Goal: Task Accomplishment & Management: Manage account settings

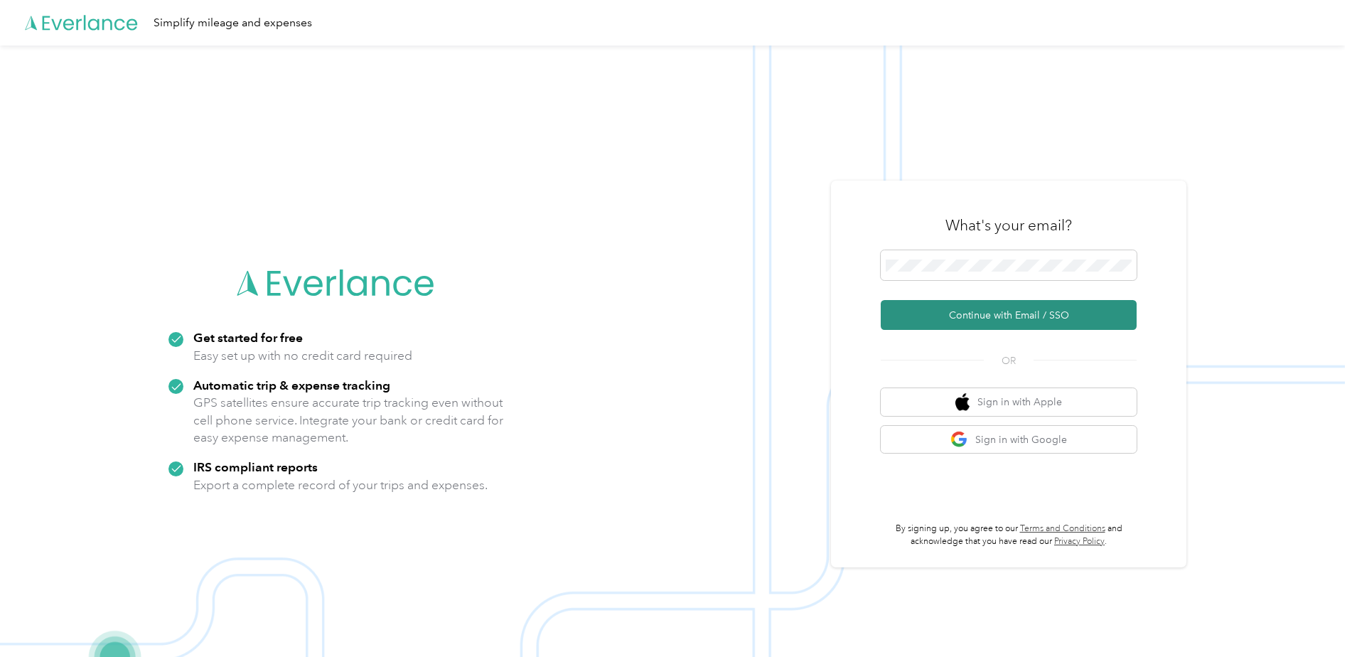
click at [973, 308] on button "Continue with Email / SSO" at bounding box center [1008, 315] width 256 height 30
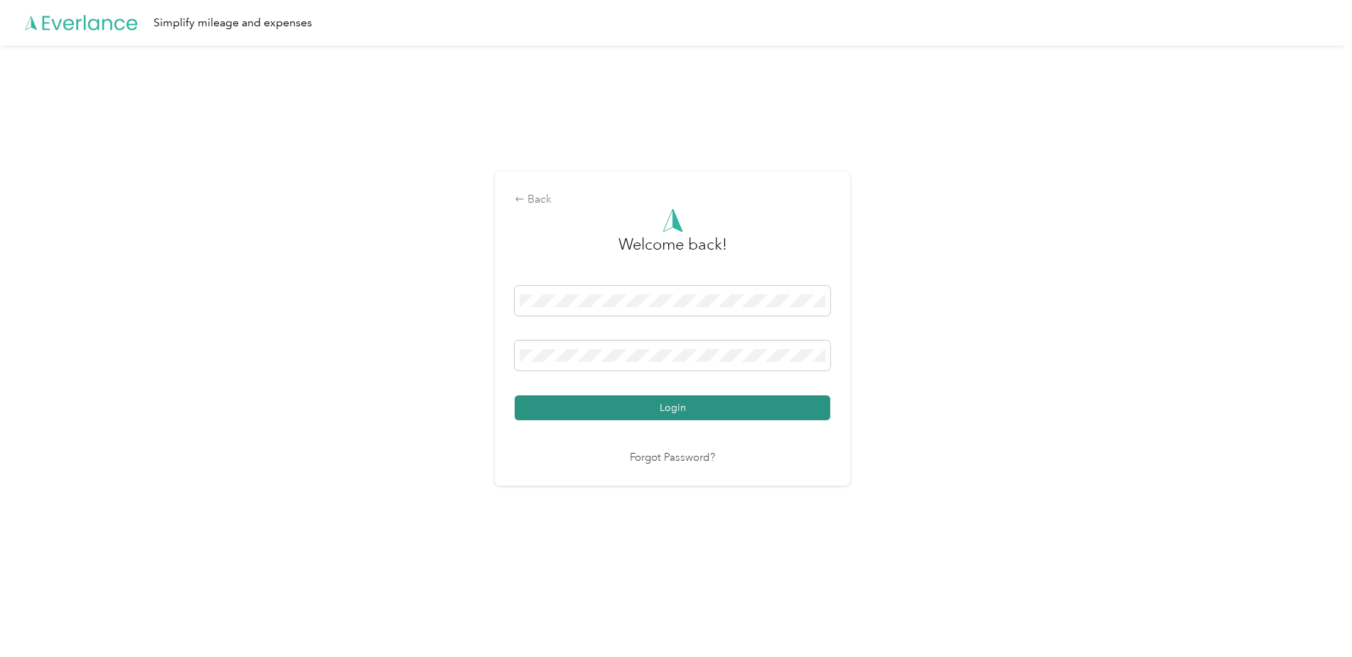
click at [600, 404] on button "Login" at bounding box center [673, 407] width 316 height 25
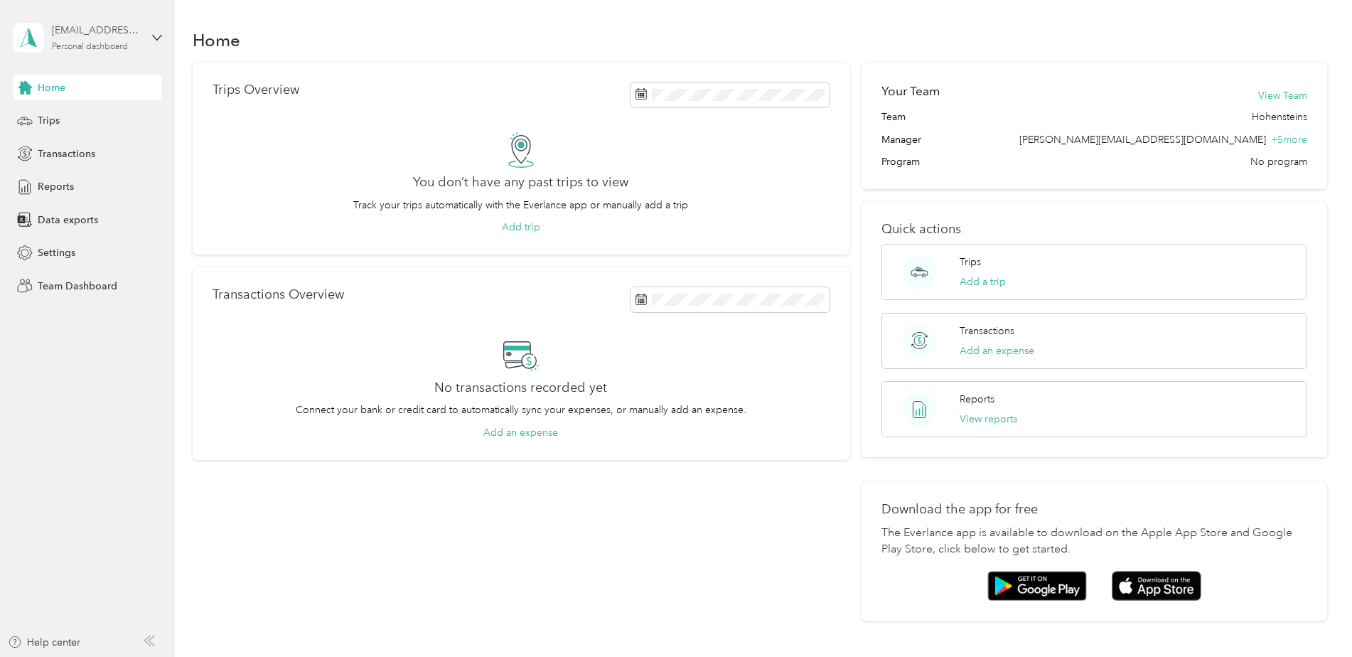
click at [61, 50] on div "Personal dashboard" at bounding box center [90, 47] width 76 height 9
click at [62, 111] on div "Team dashboard" at bounding box center [64, 114] width 76 height 15
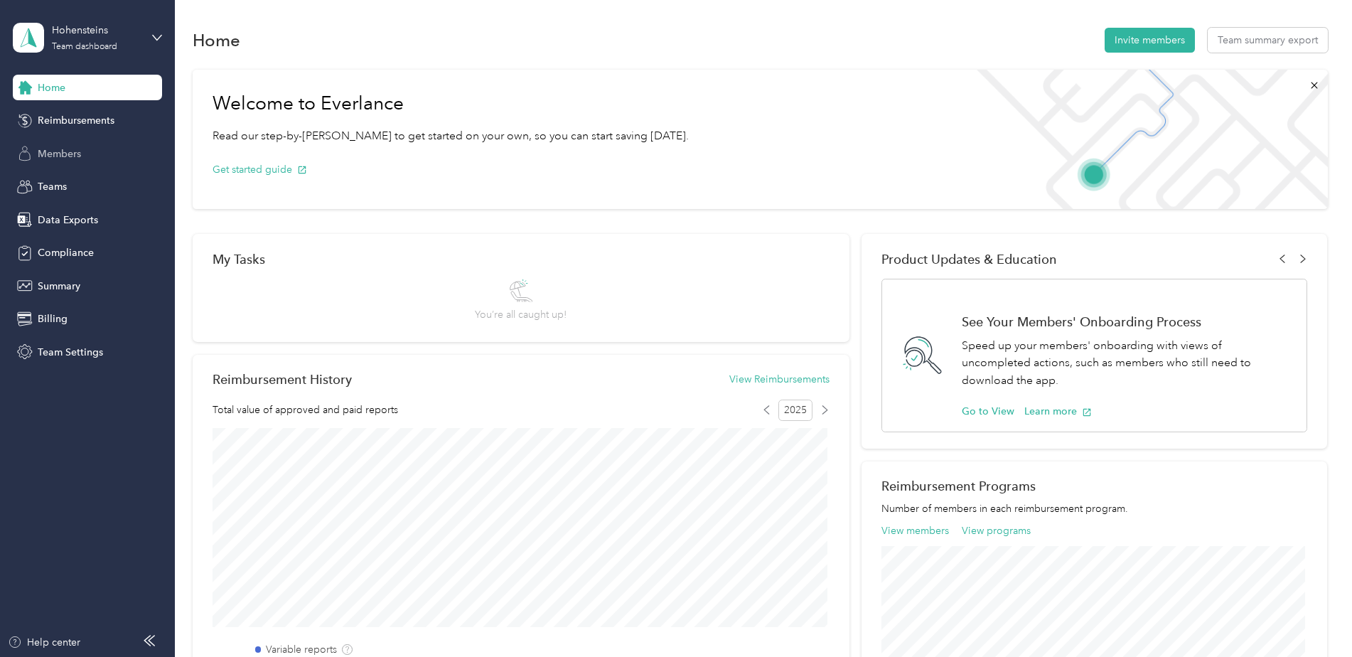
click at [70, 159] on span "Members" at bounding box center [59, 153] width 43 height 15
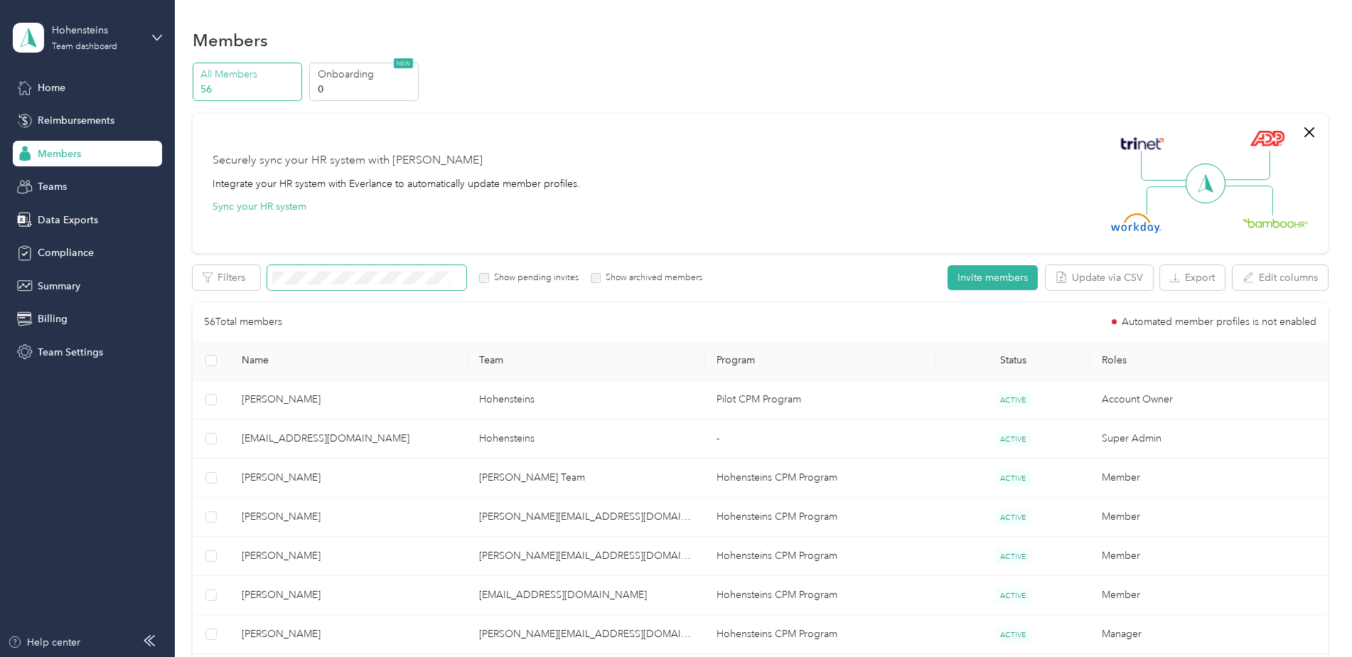
click at [351, 286] on span at bounding box center [366, 277] width 199 height 25
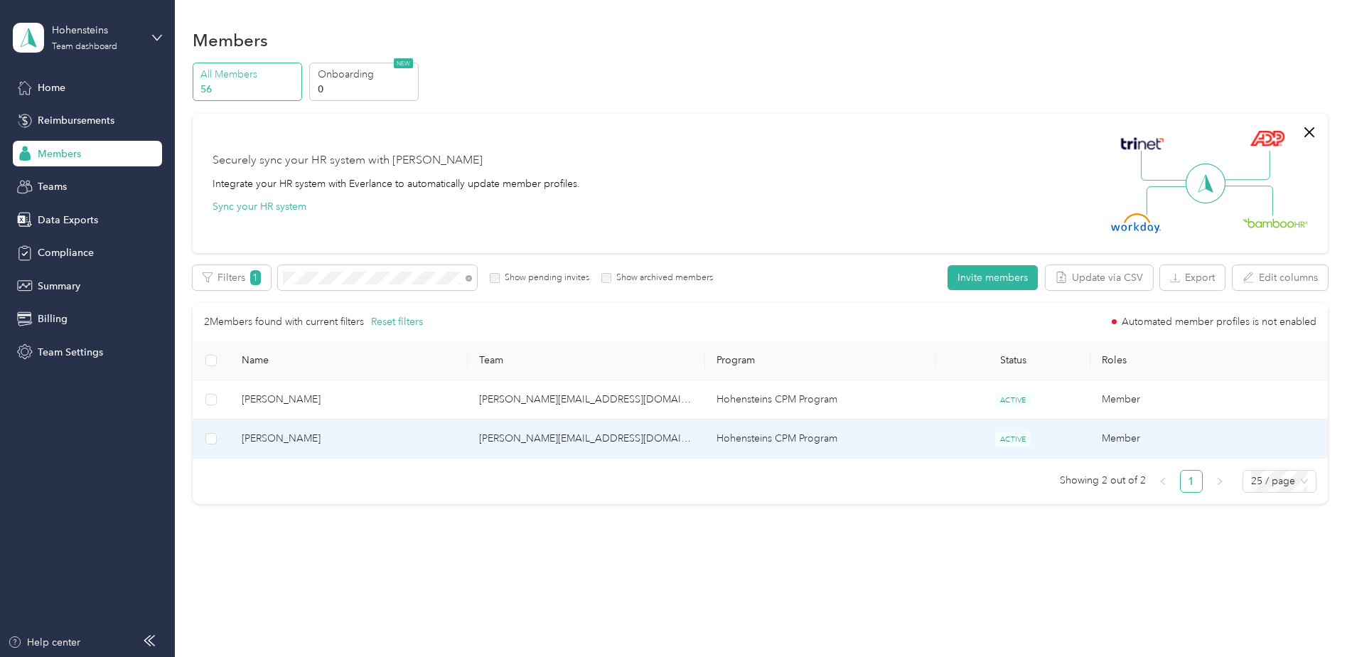
click at [284, 433] on span "[PERSON_NAME]" at bounding box center [349, 439] width 215 height 16
